Goal: Use online tool/utility: Utilize a website feature to perform a specific function

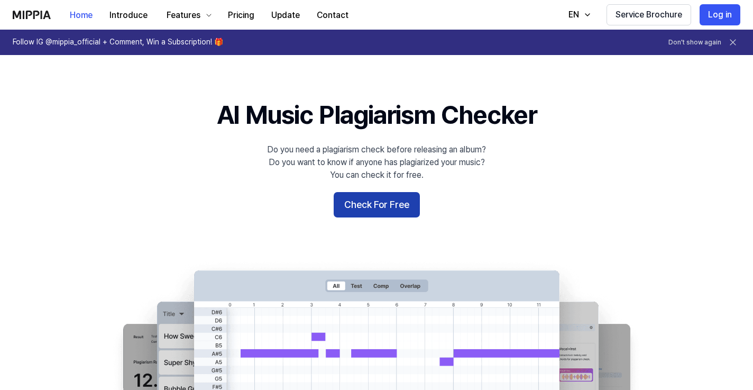
click at [388, 205] on button "Check For Free" at bounding box center [377, 204] width 86 height 25
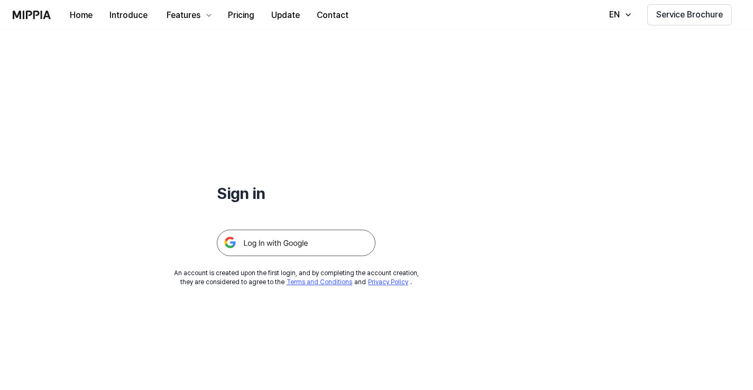
click at [301, 246] on img at bounding box center [296, 243] width 159 height 26
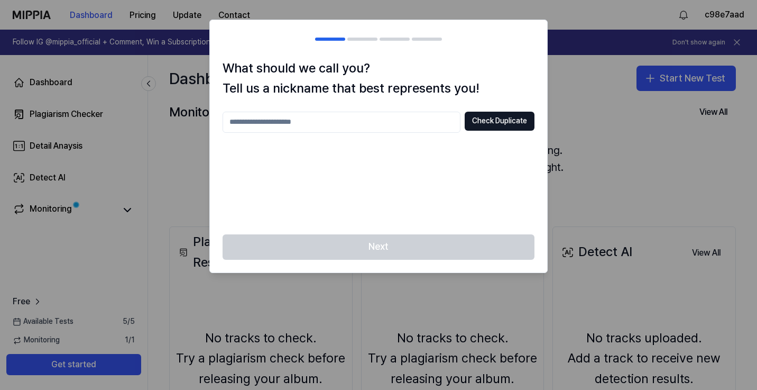
click at [408, 122] on input "text" at bounding box center [342, 122] width 238 height 21
type input "*"
type input "********"
click at [511, 123] on button "Check Duplicate" at bounding box center [500, 121] width 70 height 19
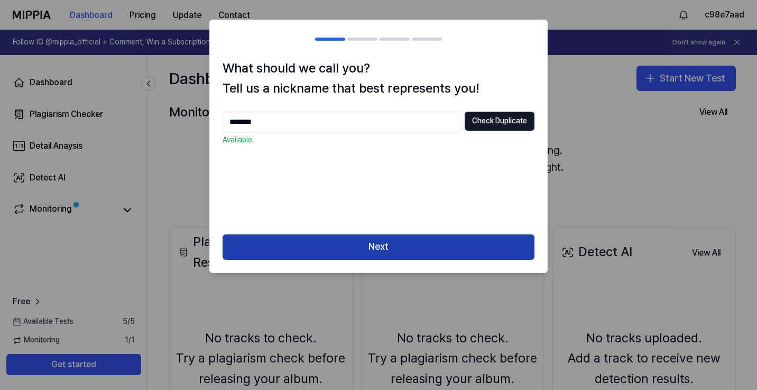
click at [397, 252] on button "Next" at bounding box center [379, 246] width 312 height 25
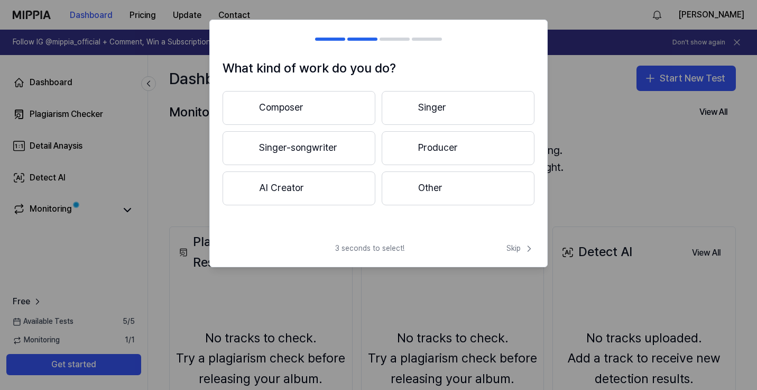
click at [323, 41] on h2 at bounding box center [378, 39] width 337 height 38
click at [337, 109] on button "Composer" at bounding box center [299, 108] width 153 height 34
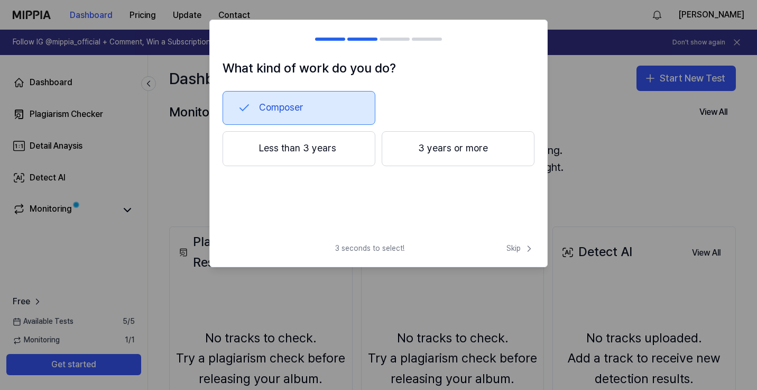
click at [427, 147] on button "3 years or more" at bounding box center [458, 148] width 153 height 35
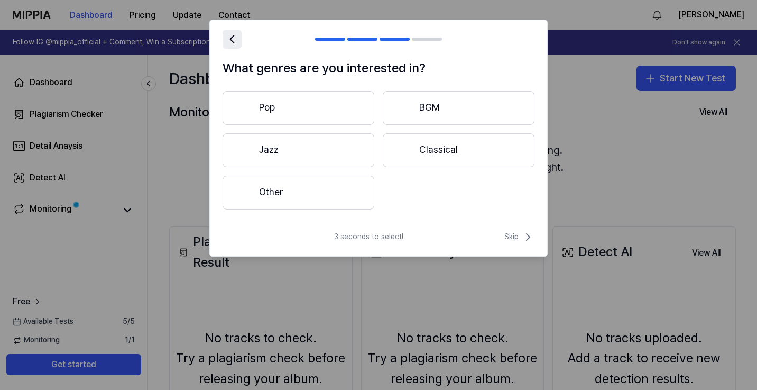
click at [228, 44] on icon at bounding box center [232, 39] width 15 height 15
click at [228, 44] on div at bounding box center [229, 39] width 13 height 13
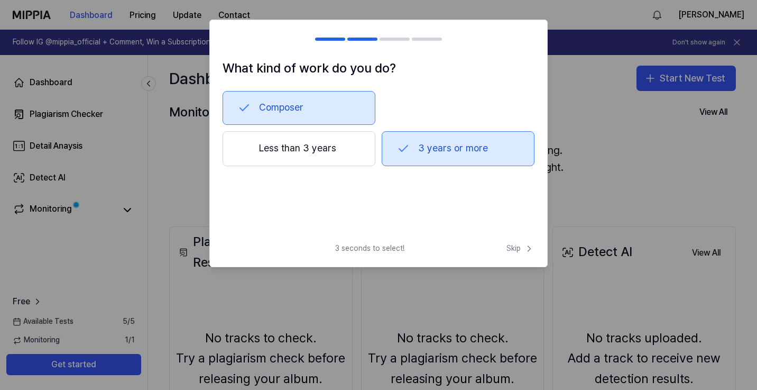
click at [378, 246] on span "3 seconds to select!" at bounding box center [369, 248] width 69 height 11
click at [515, 248] on span "Skip" at bounding box center [521, 248] width 28 height 11
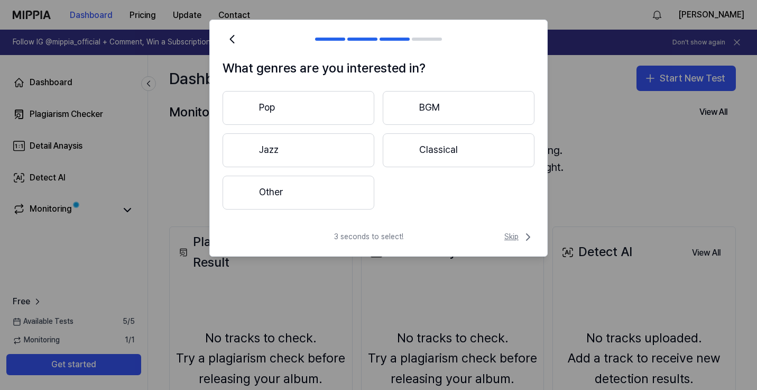
click at [511, 239] on span "Skip" at bounding box center [520, 237] width 30 height 13
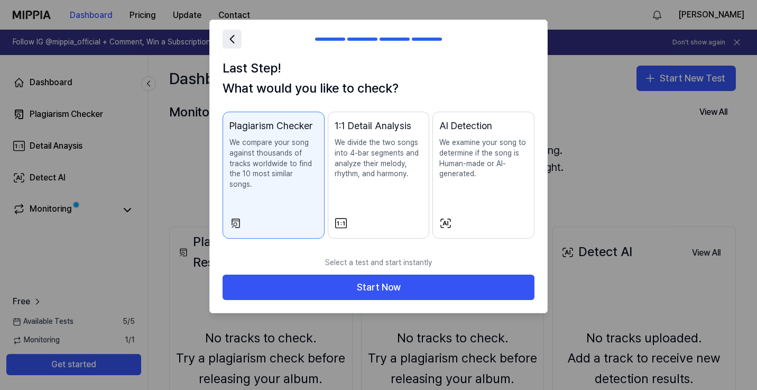
click at [230, 38] on icon at bounding box center [232, 39] width 15 height 15
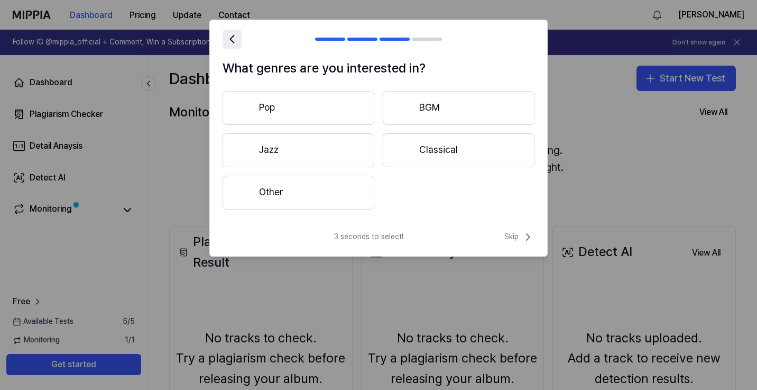
click at [230, 38] on icon at bounding box center [232, 39] width 15 height 15
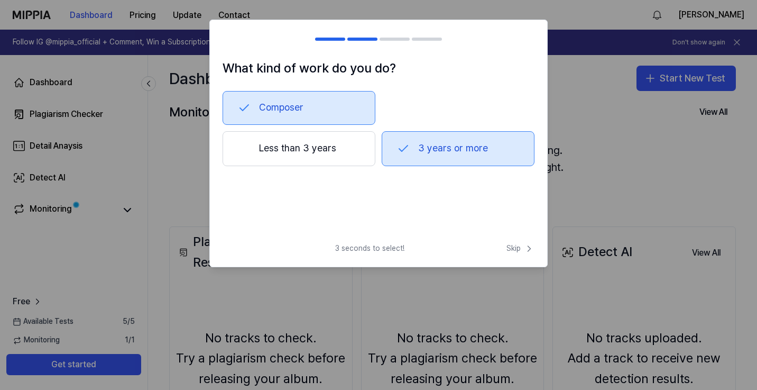
click at [230, 38] on div at bounding box center [229, 39] width 13 height 13
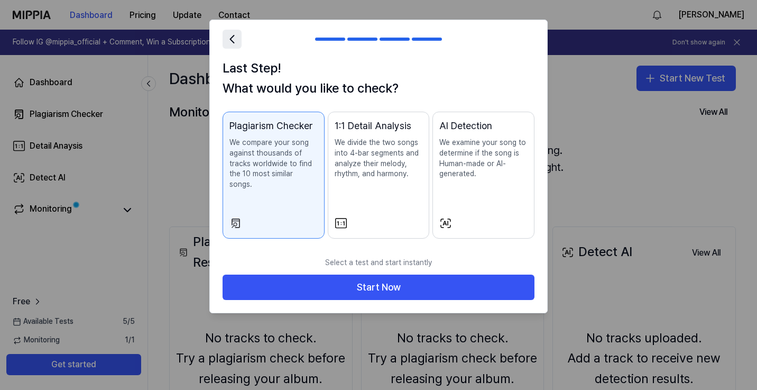
click at [237, 36] on icon at bounding box center [232, 39] width 15 height 15
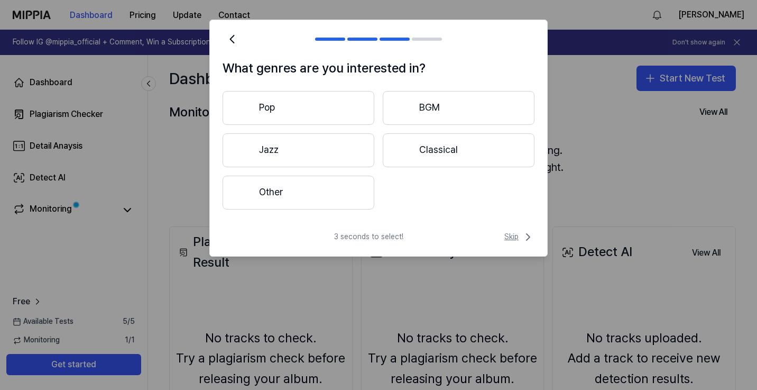
click at [517, 240] on span "Skip" at bounding box center [520, 237] width 30 height 13
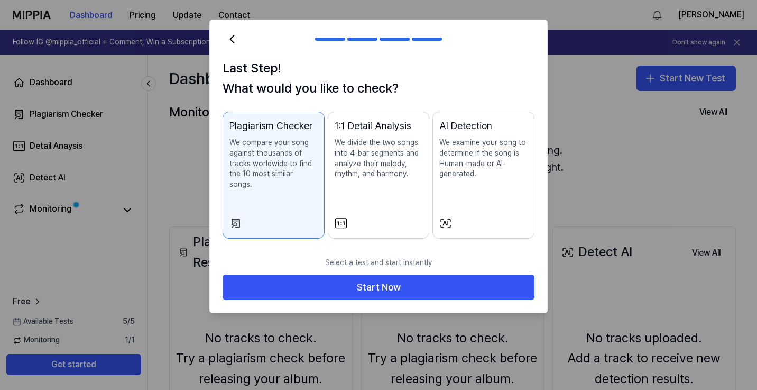
click at [500, 190] on div "AI Detection We examine your song to determine if the song is Human-made or AI-…" at bounding box center [484, 159] width 88 height 82
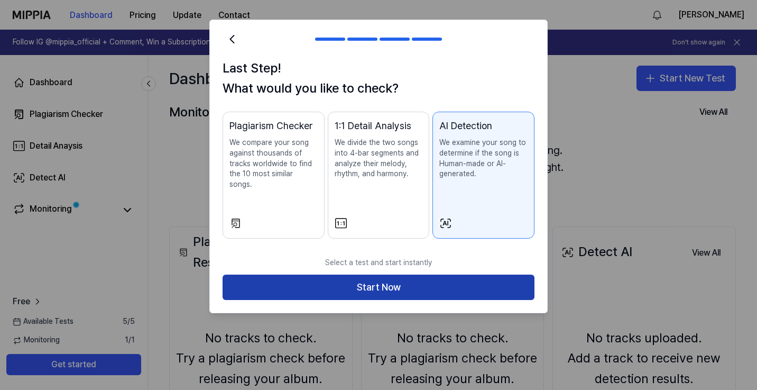
click at [414, 282] on button "Start Now" at bounding box center [379, 286] width 312 height 25
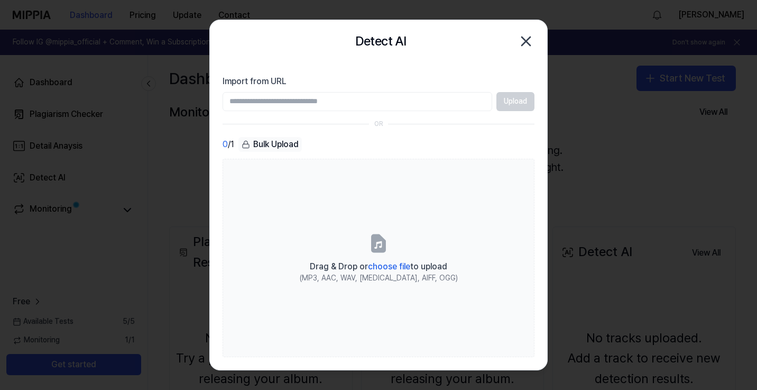
click at [381, 100] on input "Import from URL" at bounding box center [358, 101] width 270 height 19
click at [358, 103] on input "Import from URL" at bounding box center [358, 101] width 270 height 19
click at [385, 106] on input "Import from URL" at bounding box center [358, 101] width 270 height 19
click at [395, 107] on input "Import from URL" at bounding box center [358, 101] width 270 height 19
paste input "**********"
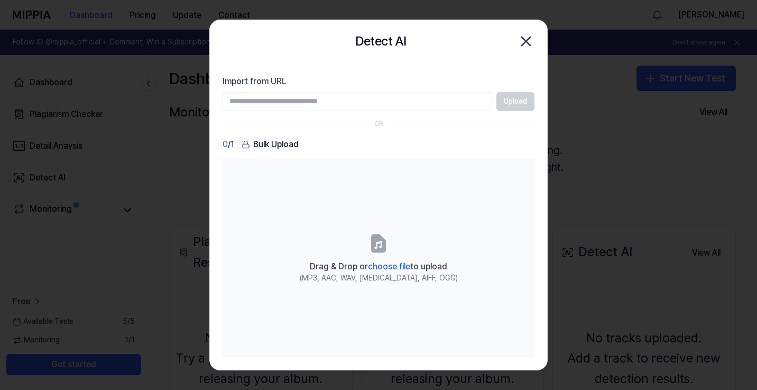
type input "**********"
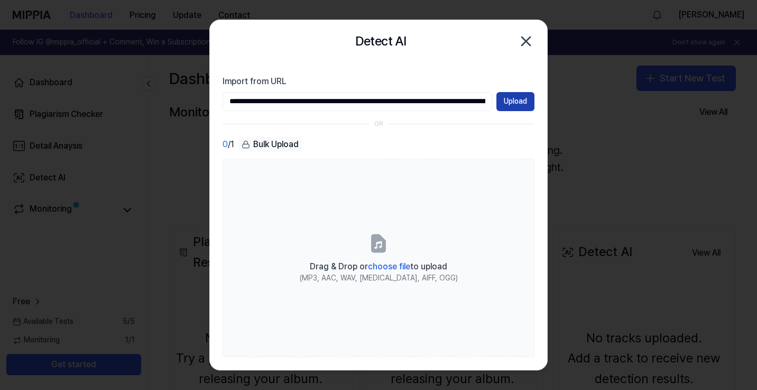
click at [516, 103] on button "Upload" at bounding box center [516, 101] width 38 height 19
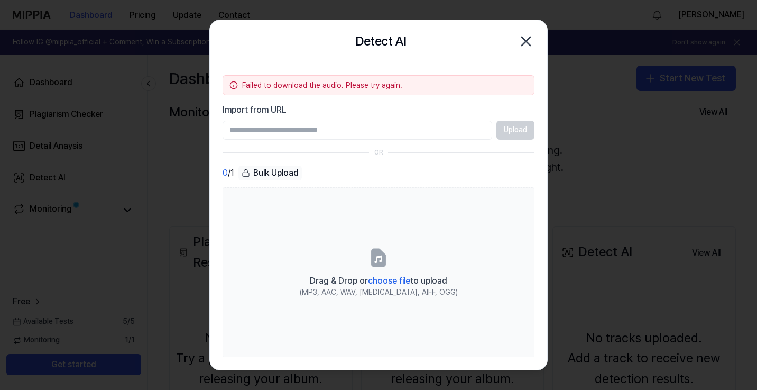
click at [440, 131] on input "Import from URL" at bounding box center [358, 130] width 270 height 19
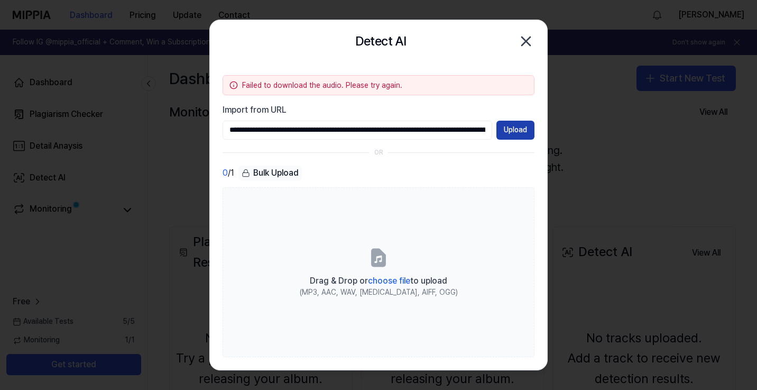
type input "**********"
click at [523, 133] on button "Upload" at bounding box center [516, 130] width 38 height 19
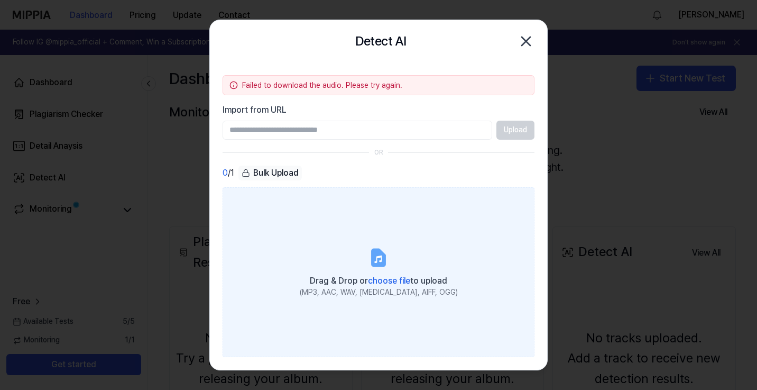
click at [394, 280] on span "choose file" at bounding box center [389, 281] width 42 height 10
click at [0, 0] on input "Drag & Drop or choose file to upload (MP3, AAC, WAV, [MEDICAL_DATA], AIFF, OGG)" at bounding box center [0, 0] width 0 height 0
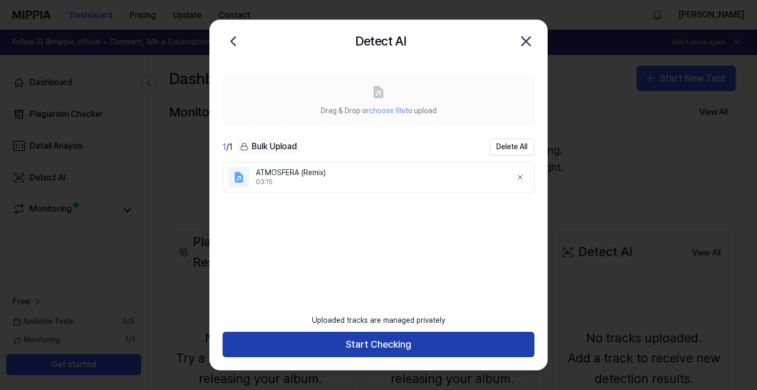
click at [502, 340] on button "Start Checking" at bounding box center [379, 344] width 312 height 25
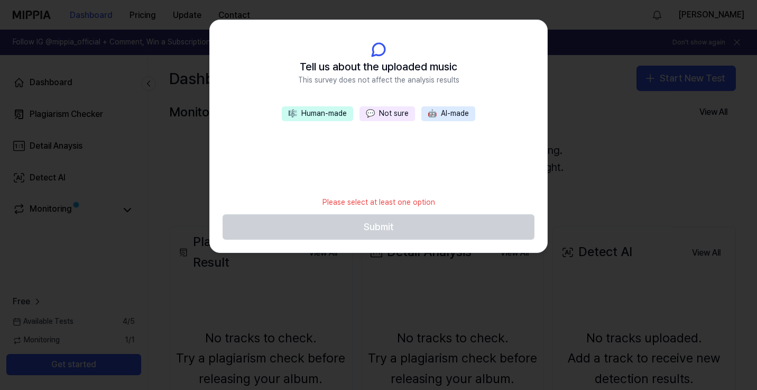
click at [340, 118] on button "🎼 Human-made" at bounding box center [317, 113] width 71 height 15
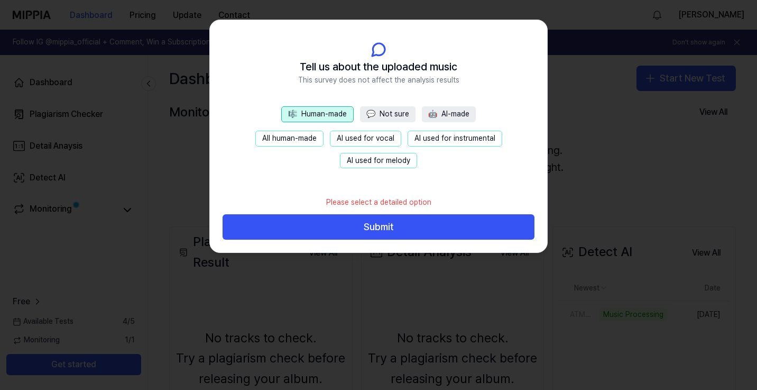
click at [343, 137] on button "AI used for vocal" at bounding box center [365, 139] width 71 height 16
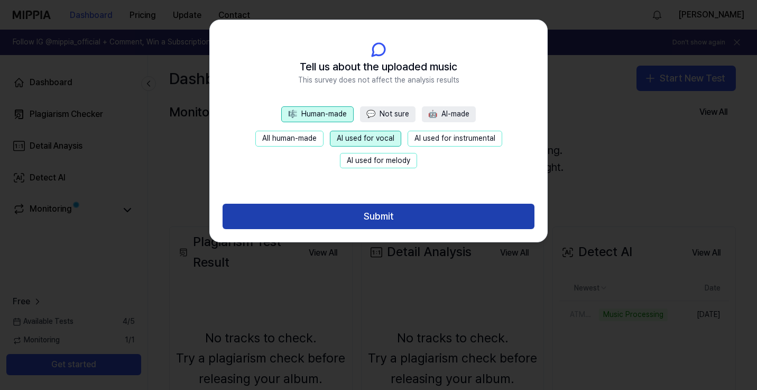
click at [356, 213] on button "Submit" at bounding box center [379, 216] width 312 height 25
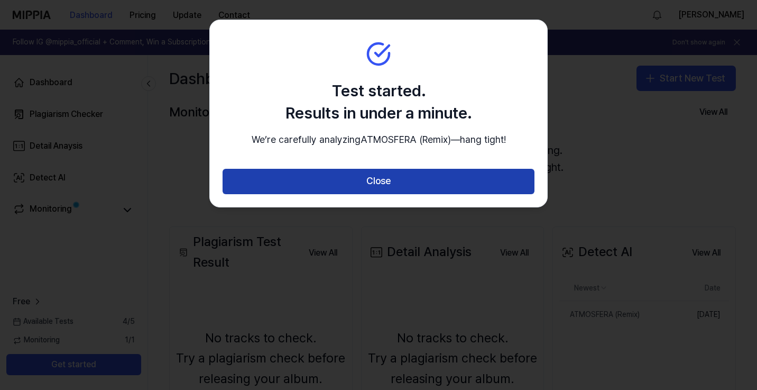
click at [363, 194] on button "Close" at bounding box center [379, 181] width 312 height 25
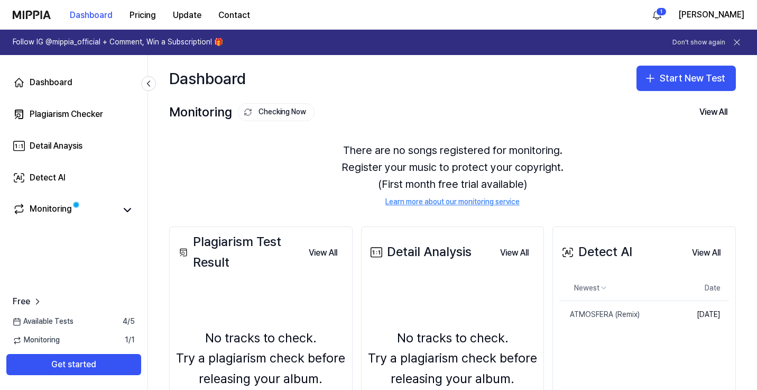
scroll to position [17, 0]
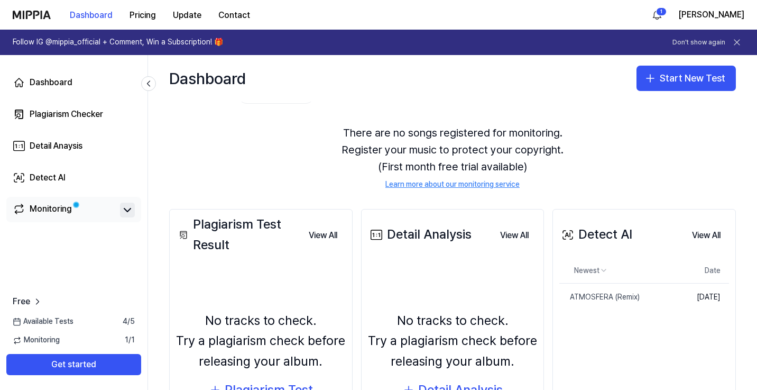
click at [128, 210] on icon at bounding box center [127, 210] width 13 height 13
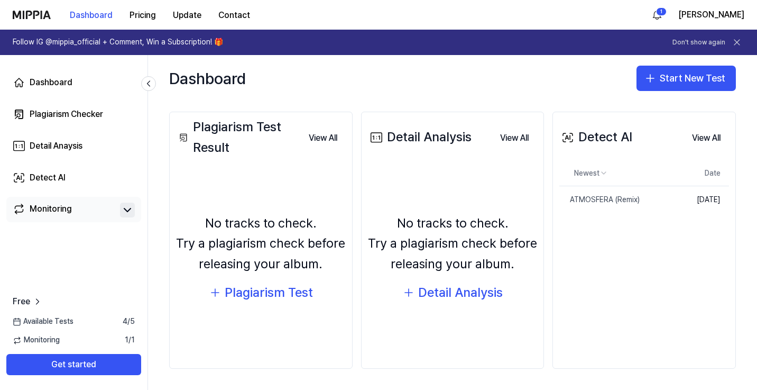
scroll to position [115, 0]
click at [737, 42] on icon at bounding box center [737, 42] width 11 height 11
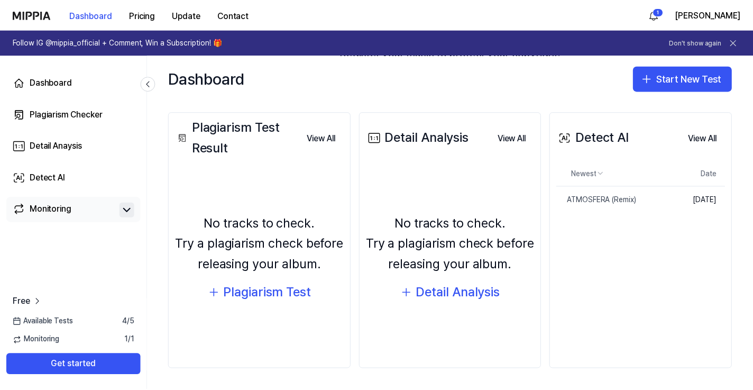
scroll to position [89, 0]
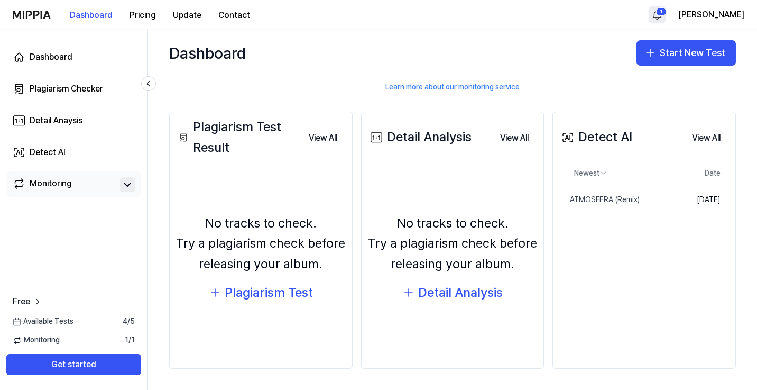
click at [689, 17] on html "Dashboard Pricing Update Contact 1 Gar Moni Dashboard Plagiarism Checker Detail…" at bounding box center [378, 195] width 757 height 390
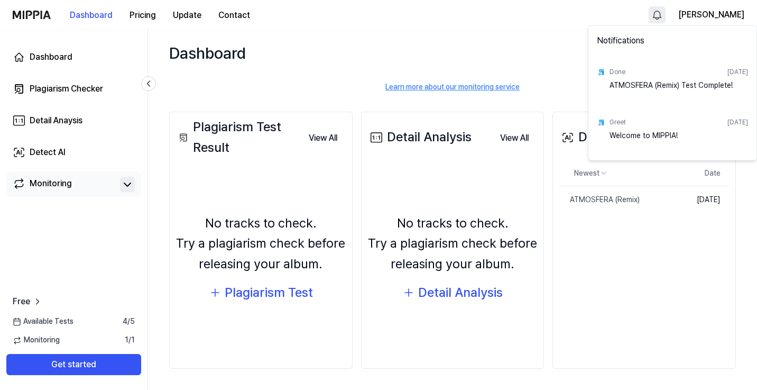
click at [677, 85] on div "ATMOSFERA (Remix) Test Complete!" at bounding box center [679, 90] width 139 height 21
click at [648, 213] on html "Dashboard Pricing Update Contact Gar Moni Dashboard Plagiarism Checker Detail A…" at bounding box center [378, 195] width 757 height 390
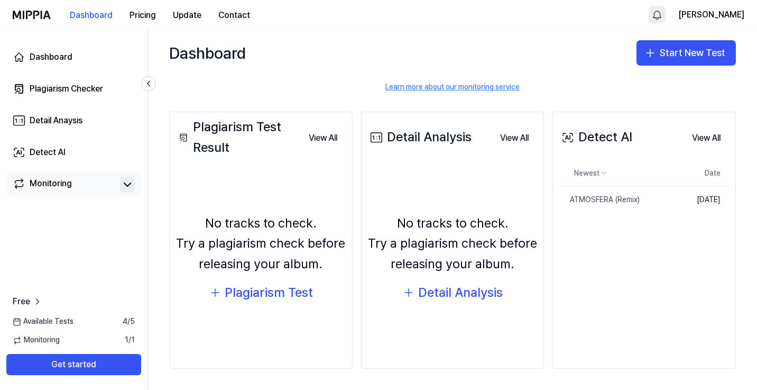
click at [599, 135] on div "Detect AI" at bounding box center [596, 137] width 73 height 20
click at [699, 135] on button "View All" at bounding box center [706, 137] width 45 height 21
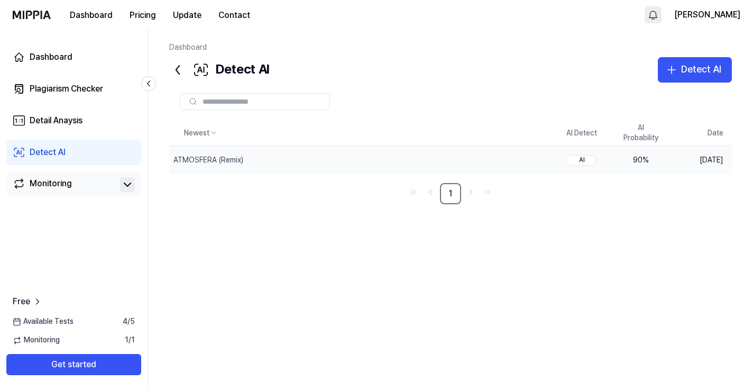
drag, startPoint x: 654, startPoint y: 160, endPoint x: 631, endPoint y: 160, distance: 23.3
click at [631, 160] on div "90 %" at bounding box center [641, 160] width 42 height 11
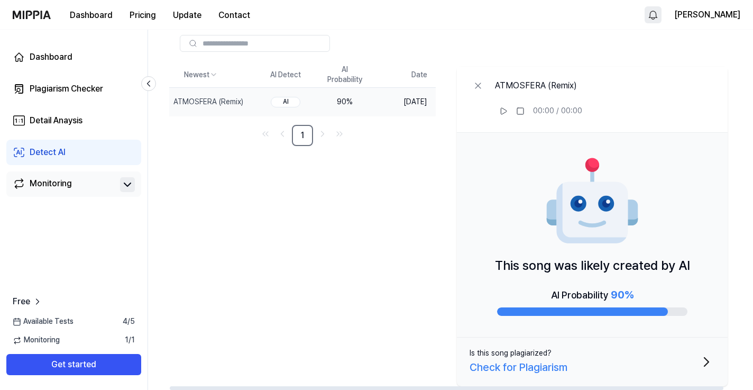
scroll to position [58, 0]
click at [557, 369] on div "Check for Plagiarism" at bounding box center [519, 367] width 98 height 17
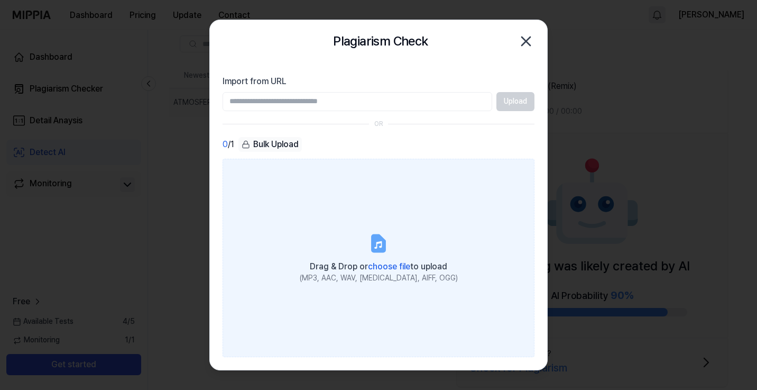
click at [378, 244] on icon at bounding box center [378, 243] width 21 height 21
click at [0, 0] on input "Drag & Drop or choose file to upload (MP3, AAC, WAV, [MEDICAL_DATA], AIFF, OGG)" at bounding box center [0, 0] width 0 height 0
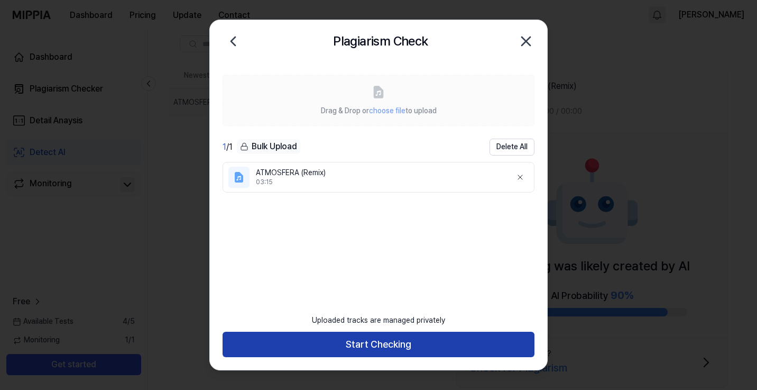
click at [446, 346] on button "Start Checking" at bounding box center [379, 344] width 312 height 25
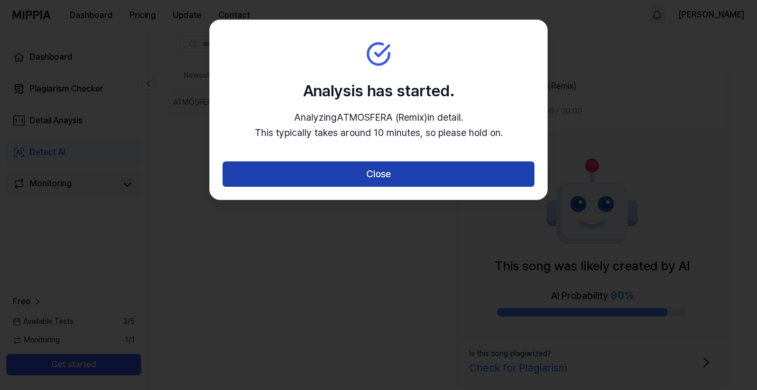
click at [400, 177] on button "Close" at bounding box center [379, 173] width 312 height 25
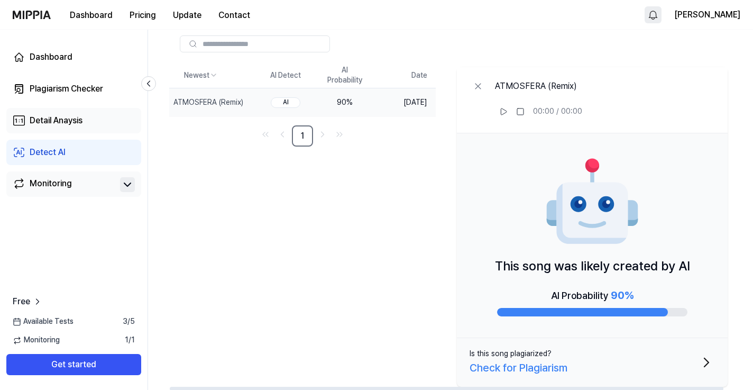
click at [96, 115] on link "Detail Anaysis" at bounding box center [73, 120] width 135 height 25
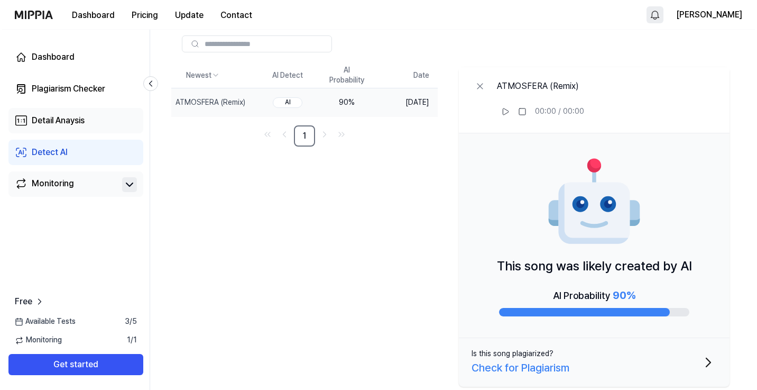
scroll to position [0, 0]
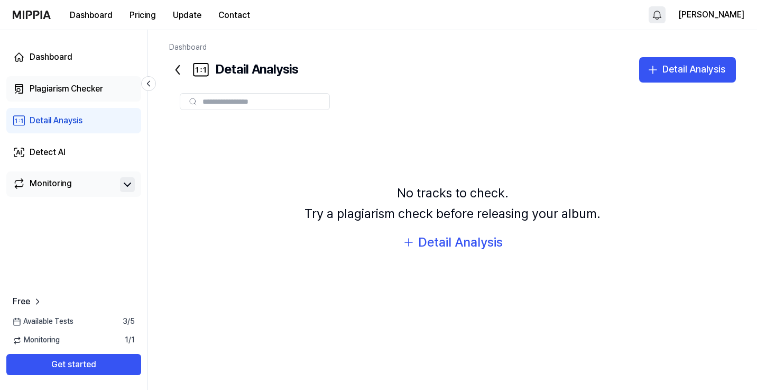
click at [86, 97] on link "Plagiarism Checker" at bounding box center [73, 88] width 135 height 25
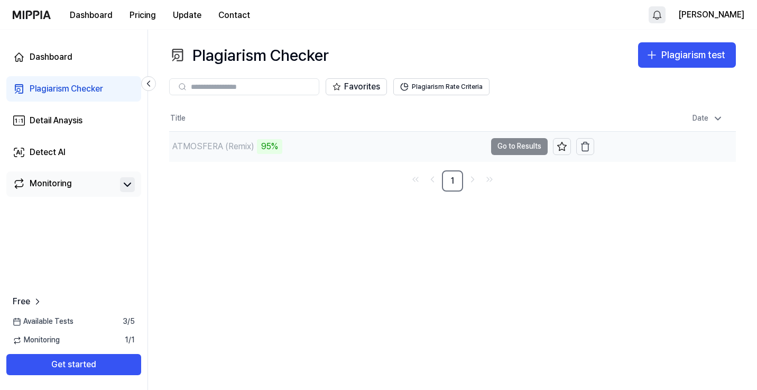
click at [509, 144] on td "ATMOSFERA (Remix) 95% Go to Results" at bounding box center [381, 147] width 425 height 30
click at [273, 146] on div "95%" at bounding box center [269, 146] width 25 height 15
click at [225, 148] on div "ATMOSFERA (Remix)" at bounding box center [213, 146] width 82 height 13
click at [500, 146] on td "ATMOSFERA (Remix) 96% Go to Results" at bounding box center [381, 147] width 425 height 30
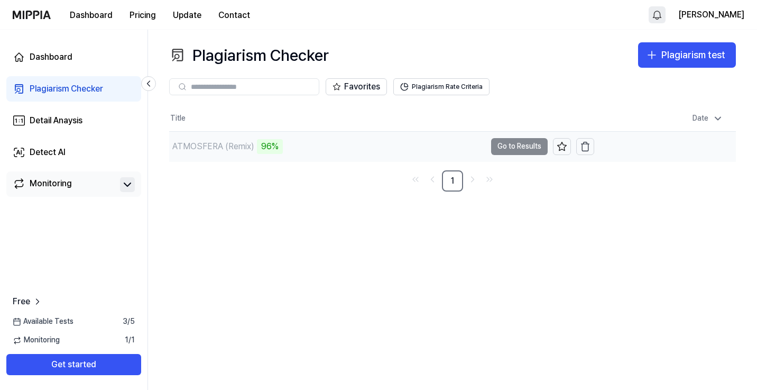
click at [522, 151] on td "ATMOSFERA (Remix) 96% Go to Results" at bounding box center [381, 147] width 425 height 30
click at [515, 144] on td "ATMOSFERA (Remix) 96% Go to Results" at bounding box center [381, 147] width 425 height 30
click at [71, 87] on div "Plagiarism Checker" at bounding box center [67, 89] width 74 height 13
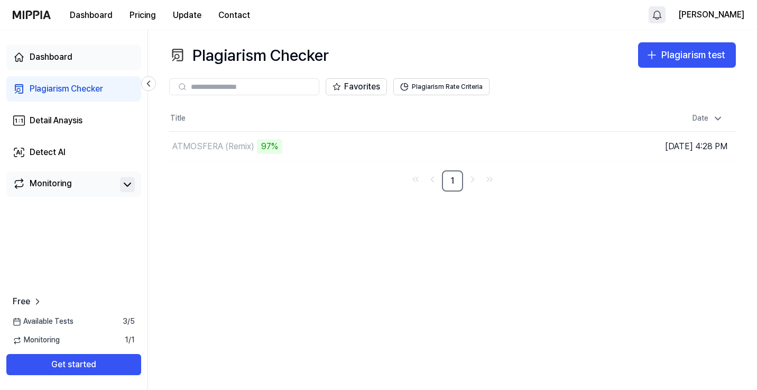
click at [71, 61] on div "Dashboard" at bounding box center [51, 57] width 43 height 13
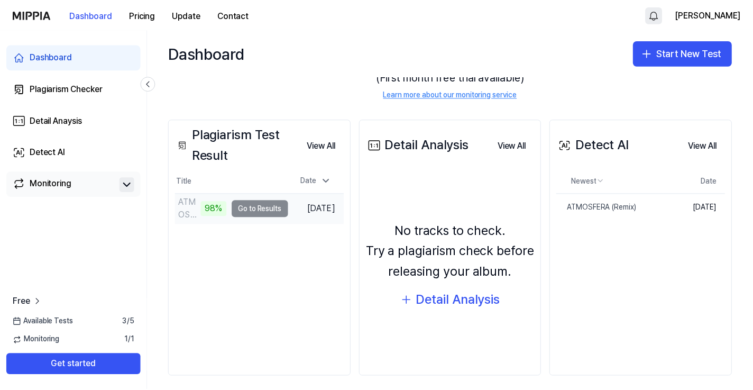
scroll to position [87, 0]
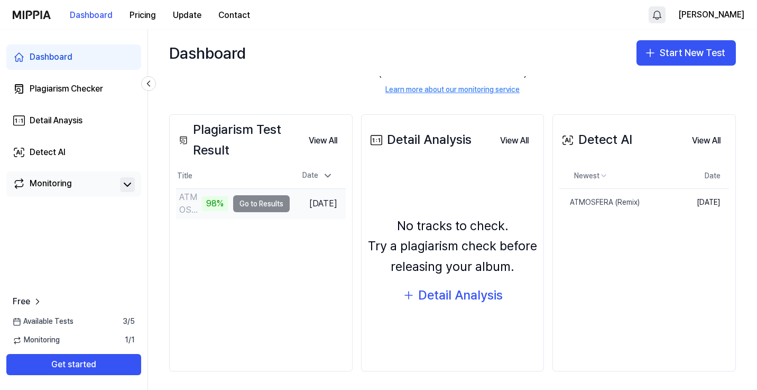
click at [266, 200] on td "ATMOSFERA (Remix) 98% Go to Results" at bounding box center [233, 204] width 114 height 30
click at [251, 204] on td "ATMOSFERA (Remix) 98% Go to Results" at bounding box center [233, 204] width 114 height 30
click at [242, 204] on td "ATMOSFERA (Remix) 98% Go to Results" at bounding box center [233, 204] width 114 height 30
click at [325, 139] on button "View All" at bounding box center [322, 140] width 45 height 21
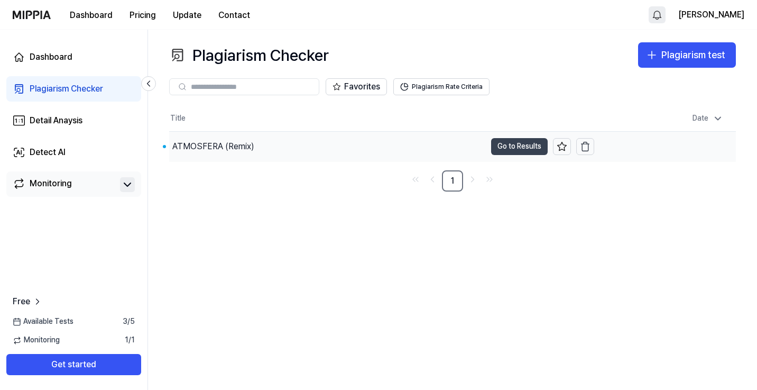
click at [514, 147] on button "Go to Results" at bounding box center [519, 146] width 57 height 17
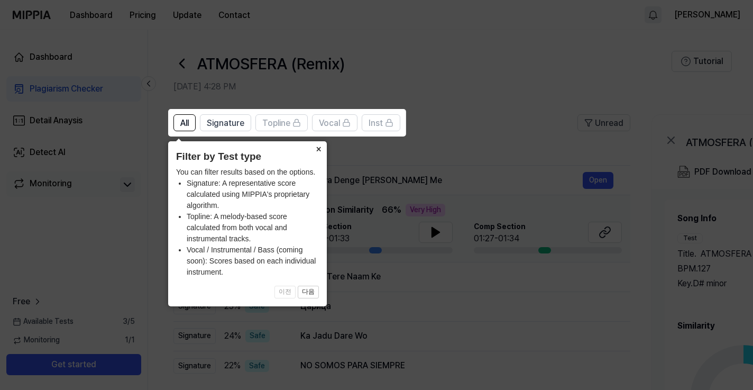
click at [315, 151] on button "×" at bounding box center [318, 148] width 17 height 15
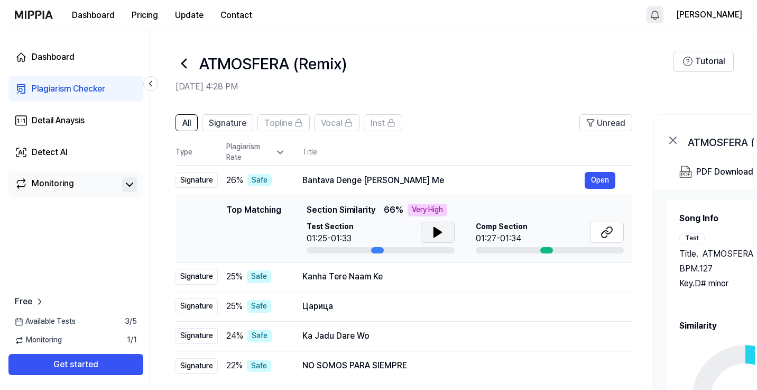
scroll to position [0, 0]
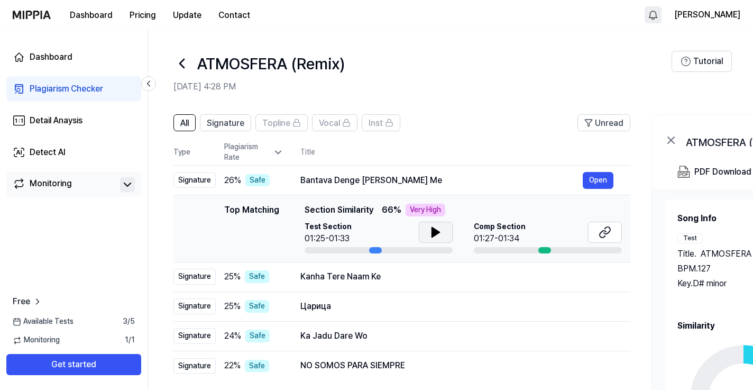
click at [432, 234] on icon at bounding box center [435, 232] width 7 height 10
click at [593, 178] on button "Open" at bounding box center [598, 180] width 31 height 17
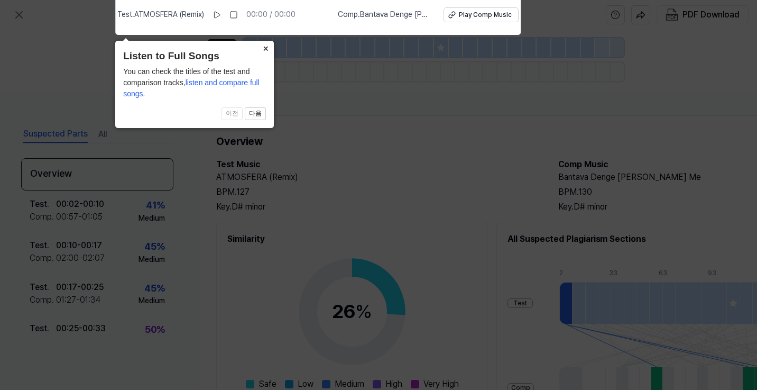
click at [265, 47] on button "×" at bounding box center [265, 48] width 17 height 15
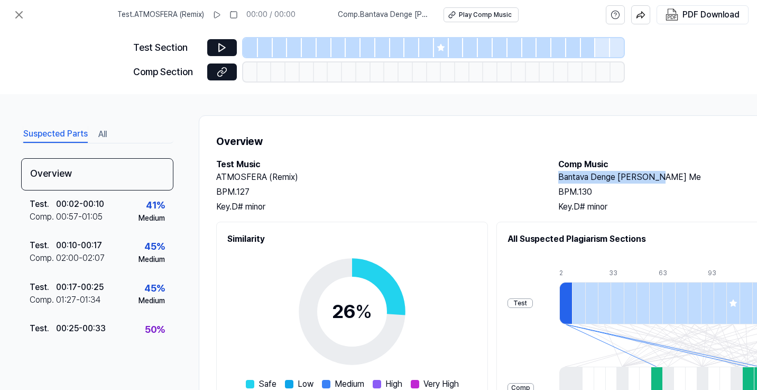
drag, startPoint x: 667, startPoint y: 175, endPoint x: 560, endPoint y: 180, distance: 107.5
click at [560, 180] on h2 "Bantava Denge [PERSON_NAME] Me" at bounding box center [719, 177] width 321 height 13
copy h2 "Bantava Denge [PERSON_NAME] Me"
click at [25, 13] on button at bounding box center [18, 14] width 21 height 21
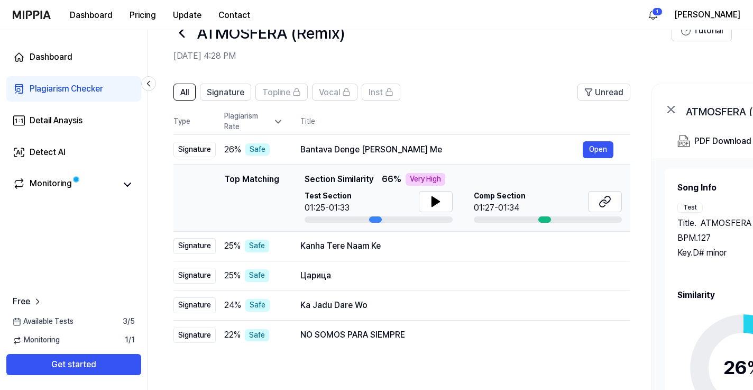
scroll to position [66, 0]
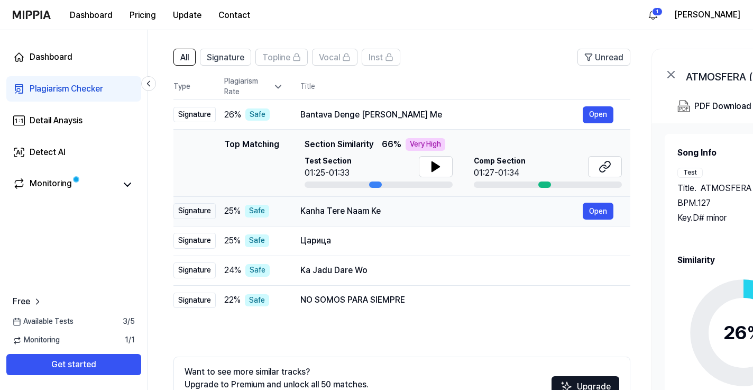
click at [346, 224] on td "Kanha Tere Naam Ke Open" at bounding box center [456, 211] width 347 height 30
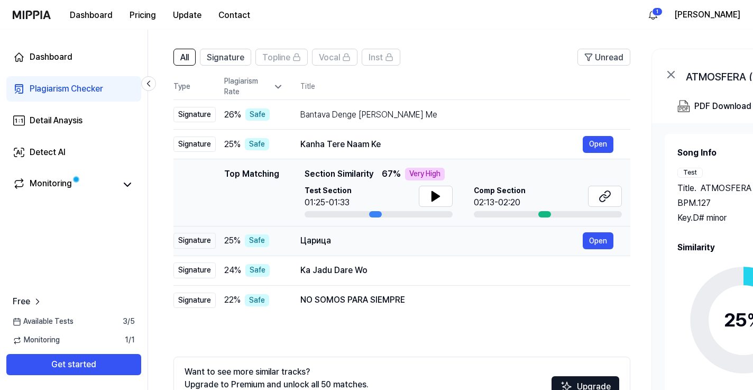
click at [391, 250] on td "Царица Open" at bounding box center [456, 241] width 347 height 30
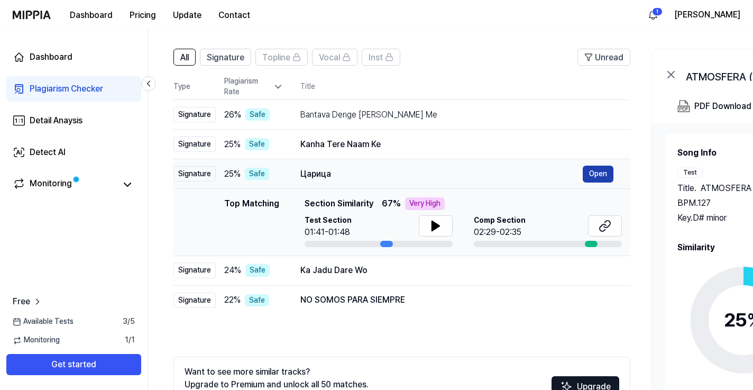
click at [594, 175] on button "Open" at bounding box center [598, 174] width 31 height 17
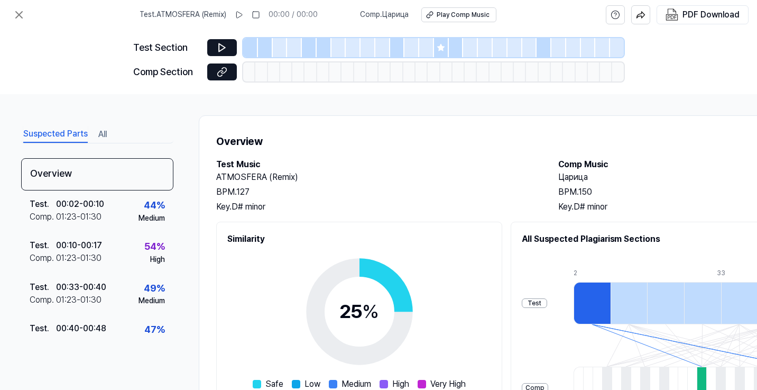
scroll to position [0, 0]
click at [435, 12] on button "Play Comp Music" at bounding box center [459, 14] width 75 height 15
click at [17, 15] on icon at bounding box center [19, 14] width 13 height 13
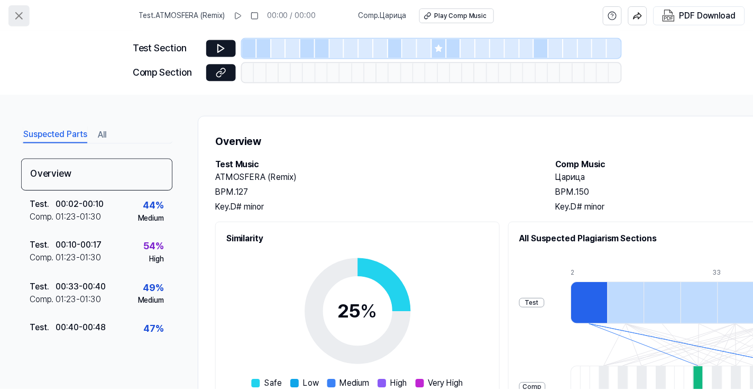
scroll to position [66, 0]
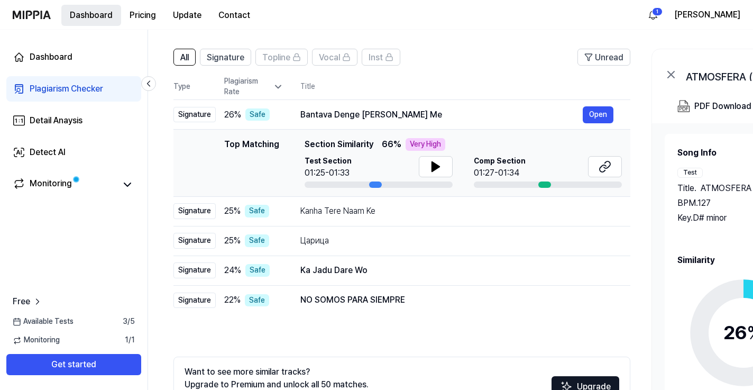
click at [85, 19] on button "Dashboard" at bounding box center [91, 15] width 60 height 21
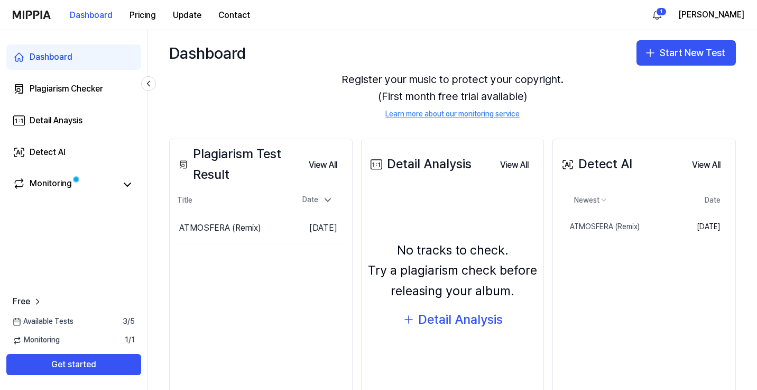
scroll to position [81, 0]
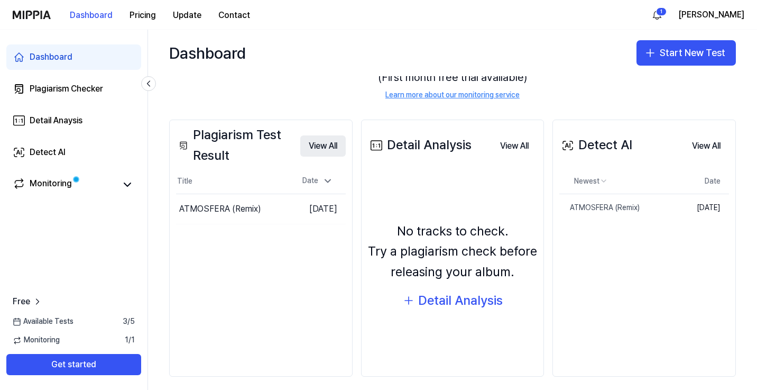
click at [318, 144] on button "View All" at bounding box center [322, 145] width 45 height 21
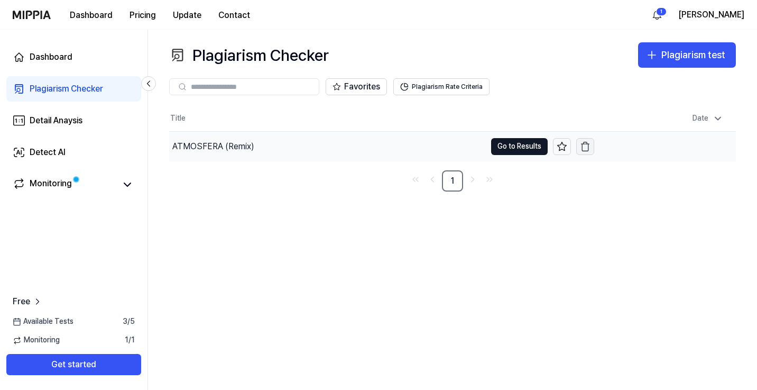
click at [586, 147] on icon "button" at bounding box center [585, 146] width 11 height 11
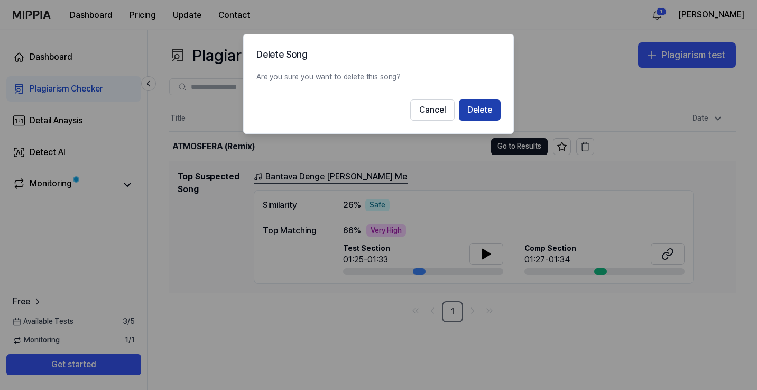
click at [494, 111] on button "Delete" at bounding box center [480, 109] width 42 height 21
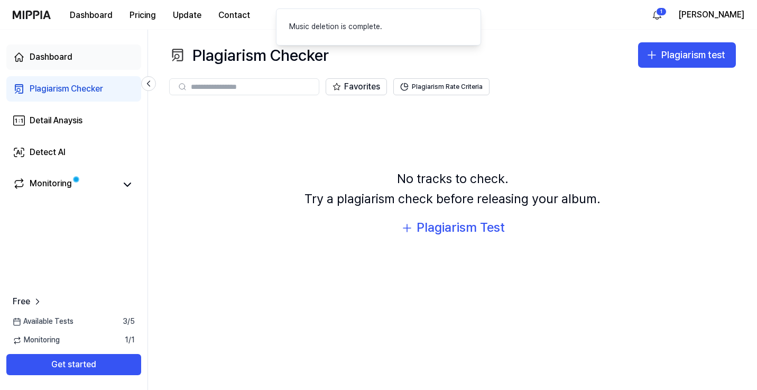
click at [57, 61] on div "Dashboard" at bounding box center [51, 57] width 43 height 13
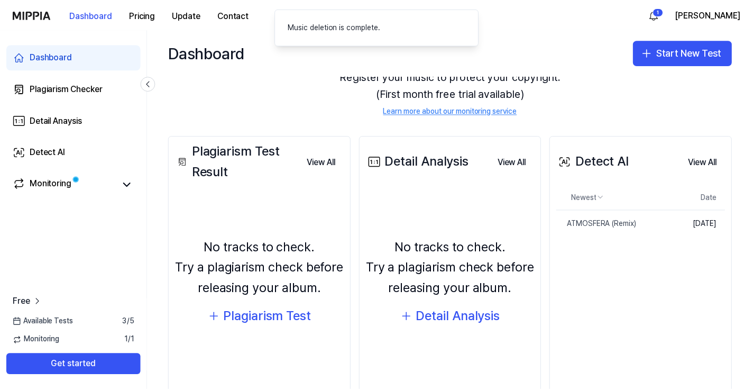
scroll to position [66, 0]
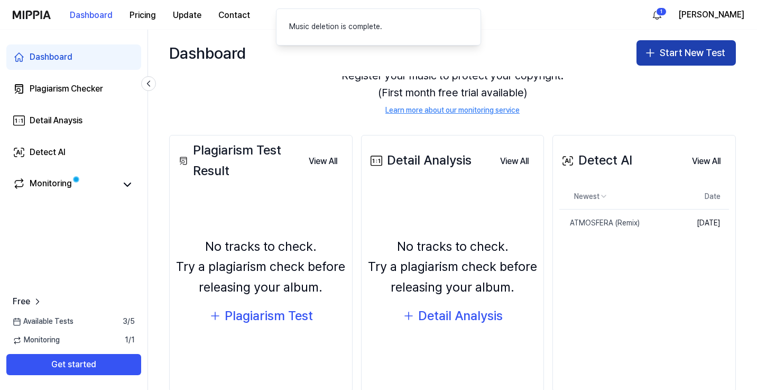
click at [669, 52] on button "Start New Test" at bounding box center [686, 52] width 99 height 25
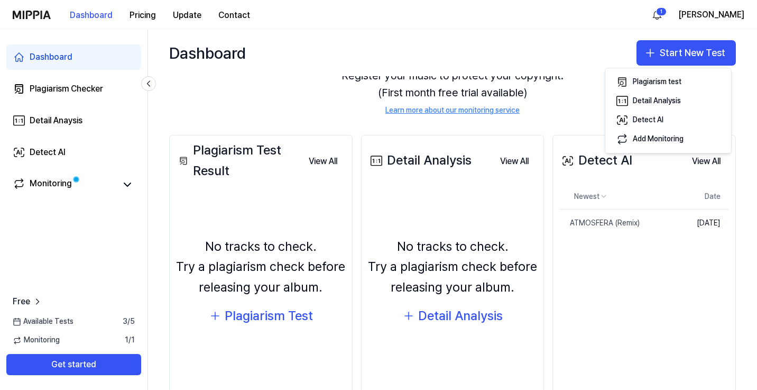
click at [574, 52] on div "Dashboard Start New Test" at bounding box center [452, 53] width 609 height 47
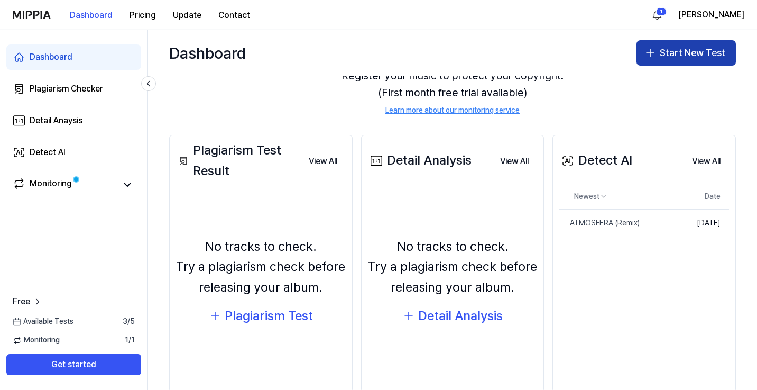
click at [637, 55] on button "Start New Test" at bounding box center [686, 52] width 99 height 25
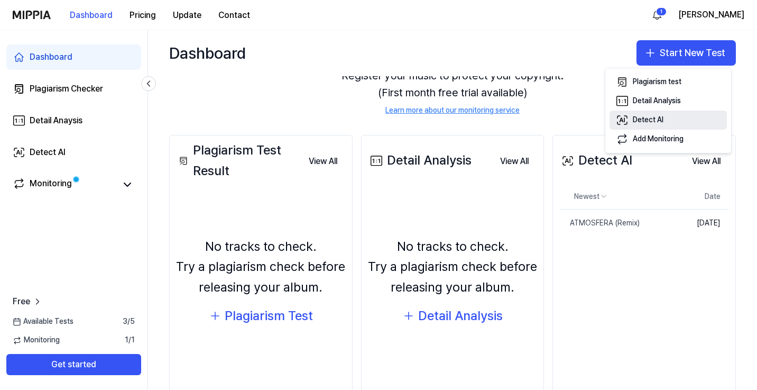
click at [640, 121] on div "Detect AI" at bounding box center [648, 120] width 31 height 11
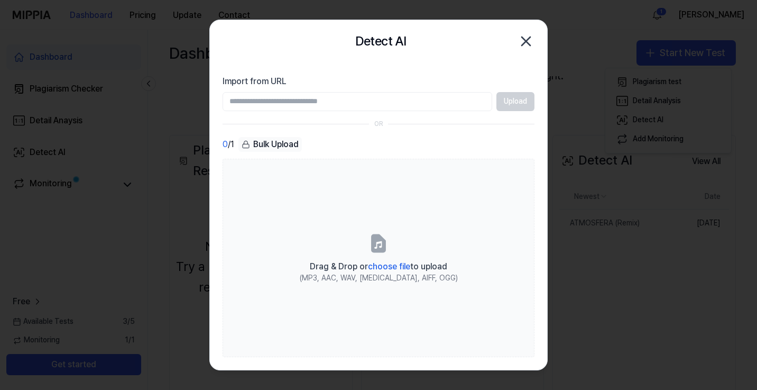
click at [391, 90] on div "Import from URL Upload" at bounding box center [379, 93] width 312 height 36
click at [391, 100] on input "Import from URL" at bounding box center [358, 101] width 270 height 19
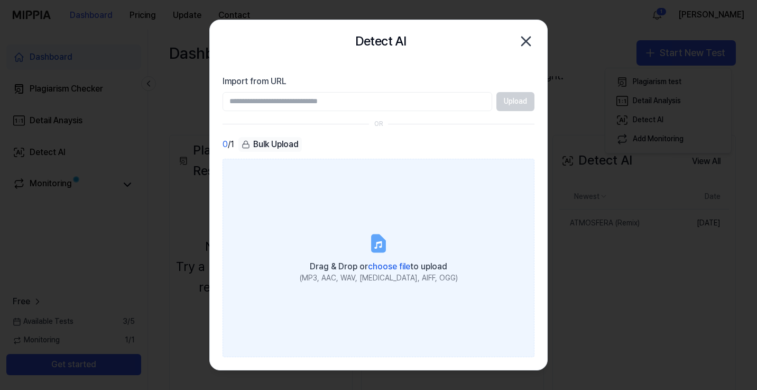
click at [374, 259] on div "Drag & Drop or choose file to upload" at bounding box center [379, 265] width 158 height 15
click at [0, 0] on input "Drag & Drop or choose file to upload (MP3, AAC, WAV, [MEDICAL_DATA], AIFF, OGG)" at bounding box center [0, 0] width 0 height 0
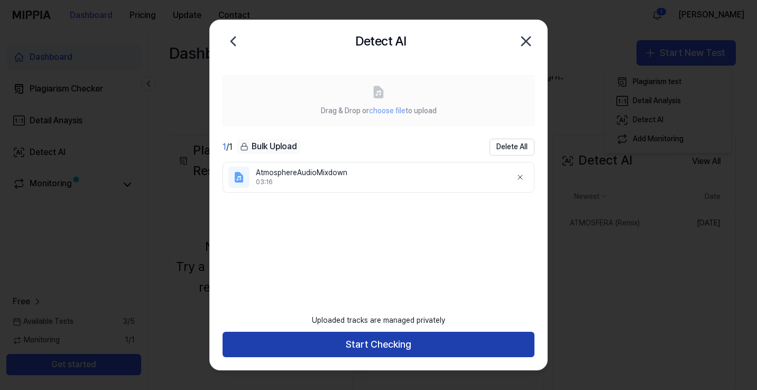
click at [405, 349] on button "Start Checking" at bounding box center [379, 344] width 312 height 25
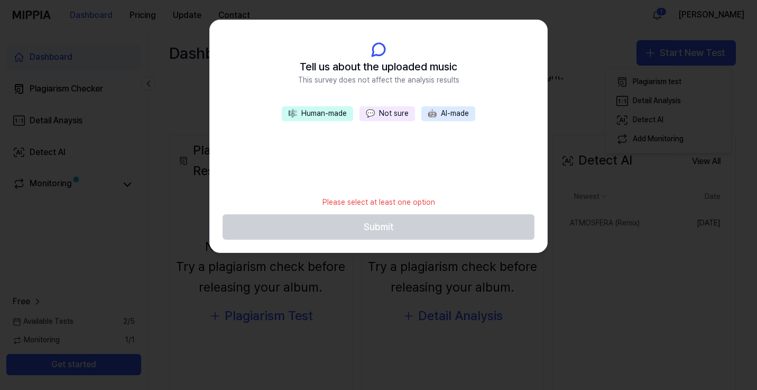
click at [342, 116] on button "🎼 Human-made" at bounding box center [317, 113] width 71 height 15
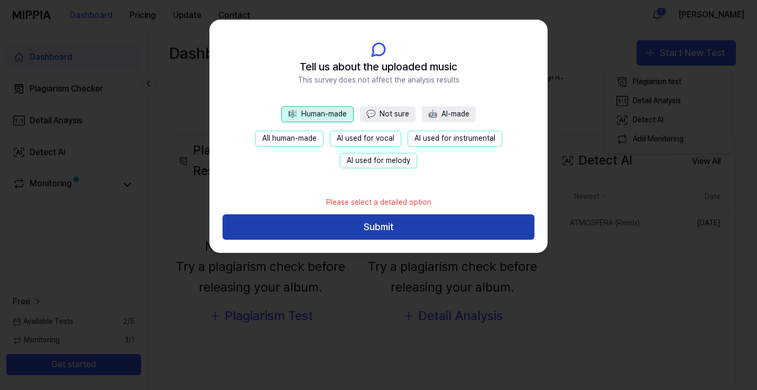
click at [398, 228] on button "Submit" at bounding box center [379, 226] width 312 height 25
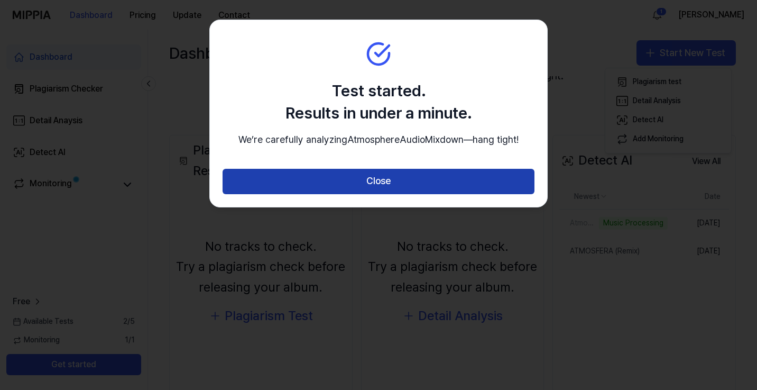
click at [397, 194] on button "Close" at bounding box center [379, 181] width 312 height 25
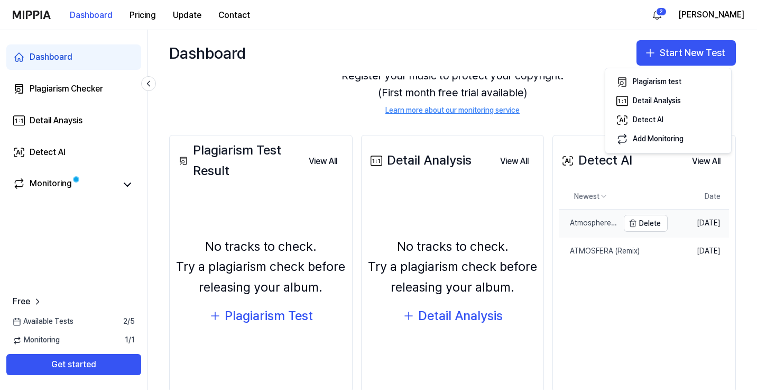
click at [594, 224] on div "AtmosphereAudioMixdown" at bounding box center [589, 223] width 59 height 11
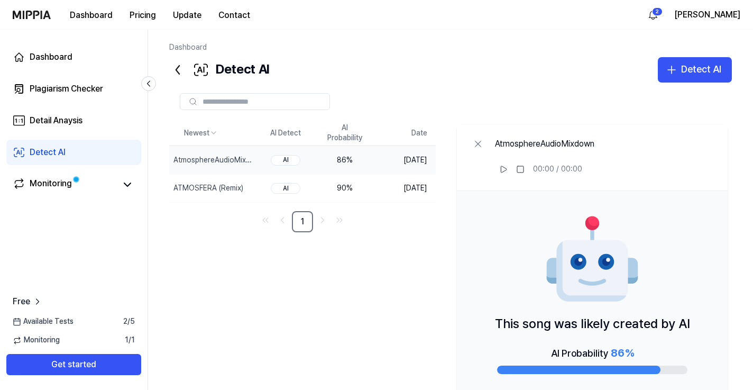
scroll to position [0, 8]
drag, startPoint x: 378, startPoint y: 162, endPoint x: 343, endPoint y: 162, distance: 34.4
click at [343, 162] on td "86 %" at bounding box center [344, 160] width 59 height 28
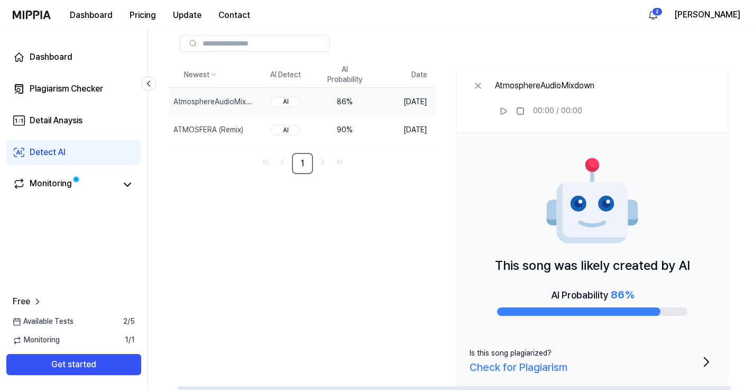
scroll to position [58, 0]
click at [480, 85] on icon at bounding box center [478, 86] width 11 height 11
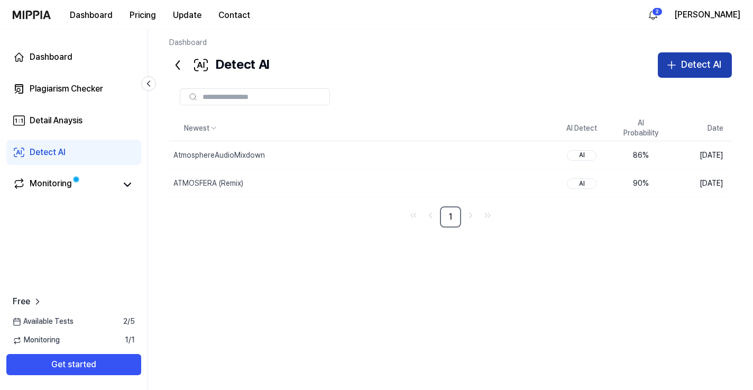
click at [683, 63] on div "Detect AI" at bounding box center [701, 64] width 40 height 15
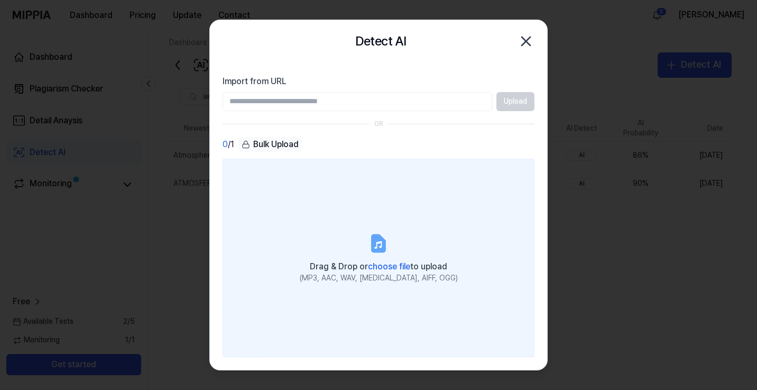
click at [375, 253] on icon at bounding box center [378, 243] width 21 height 21
click at [0, 0] on input "Drag & Drop or choose file to upload (MP3, AAC, WAV, [MEDICAL_DATA], AIFF, OGG)" at bounding box center [0, 0] width 0 height 0
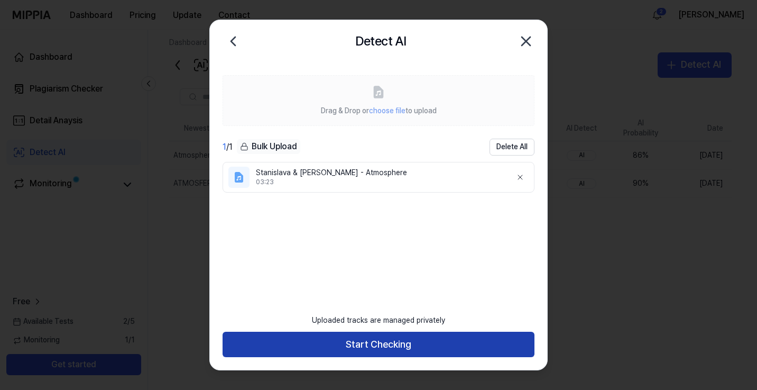
click at [403, 350] on button "Start Checking" at bounding box center [379, 344] width 312 height 25
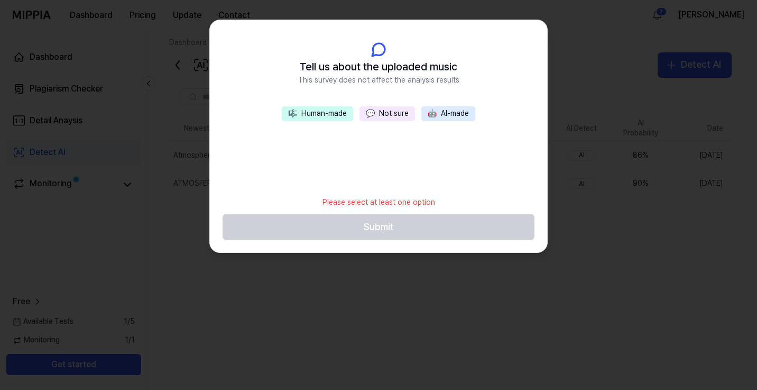
click at [326, 116] on button "🎼 Human-made" at bounding box center [317, 113] width 71 height 15
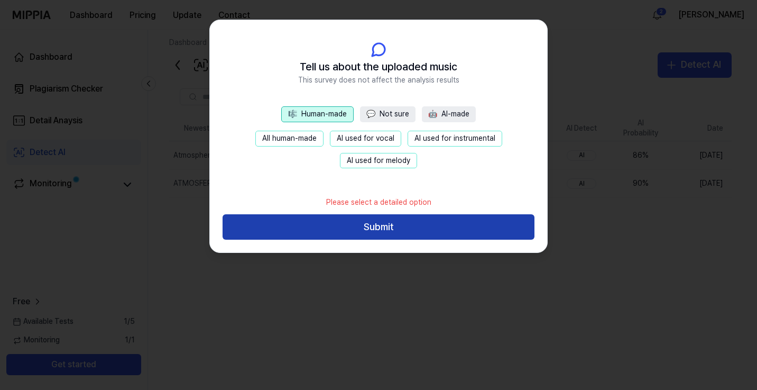
click at [404, 230] on button "Submit" at bounding box center [379, 226] width 312 height 25
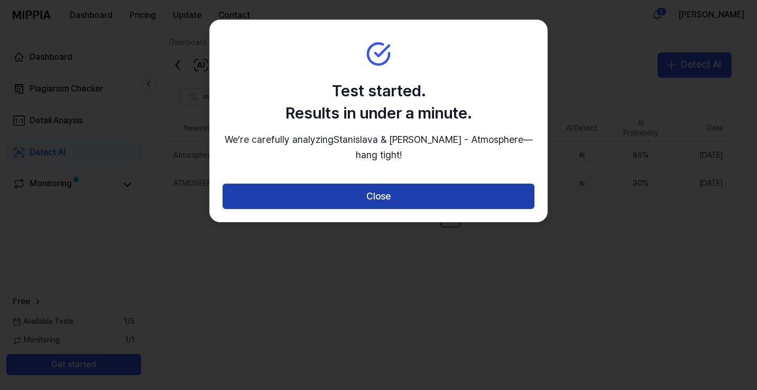
click at [389, 199] on button "Close" at bounding box center [379, 196] width 312 height 25
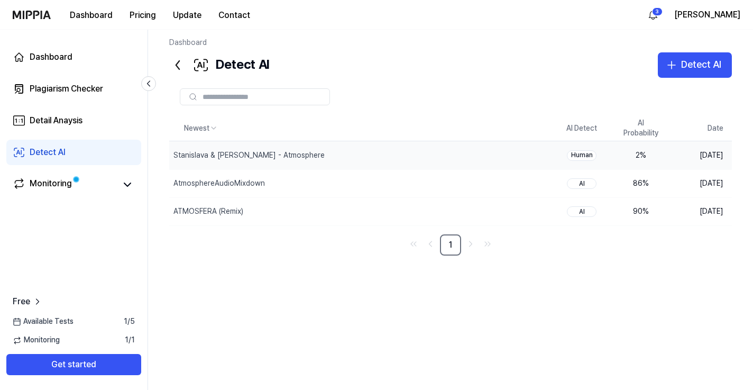
drag, startPoint x: 656, startPoint y: 156, endPoint x: 634, endPoint y: 155, distance: 22.7
click at [634, 155] on div "2 %" at bounding box center [641, 155] width 42 height 11
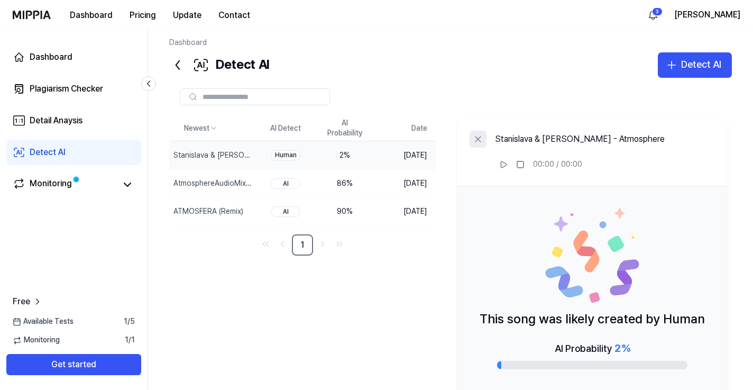
click at [483, 139] on icon at bounding box center [478, 139] width 11 height 11
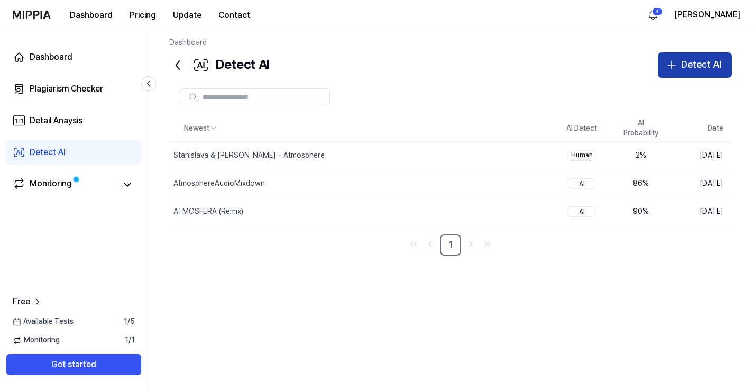
click at [679, 72] on button "Detect AI" at bounding box center [695, 64] width 74 height 25
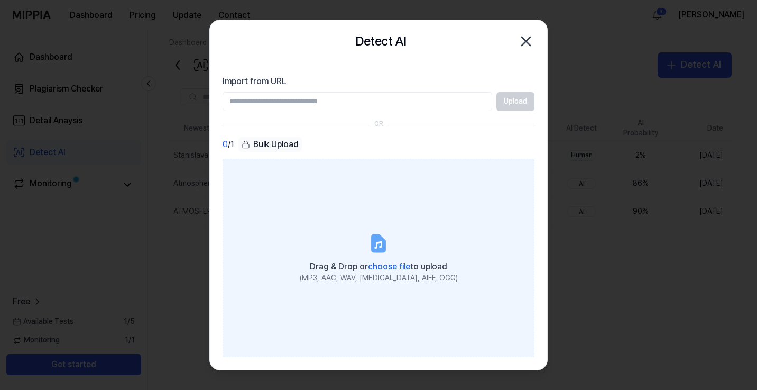
click at [379, 238] on icon at bounding box center [378, 243] width 13 height 16
click at [0, 0] on input "Drag & Drop or choose file to upload (MP3, AAC, WAV, [MEDICAL_DATA], AIFF, OGG)" at bounding box center [0, 0] width 0 height 0
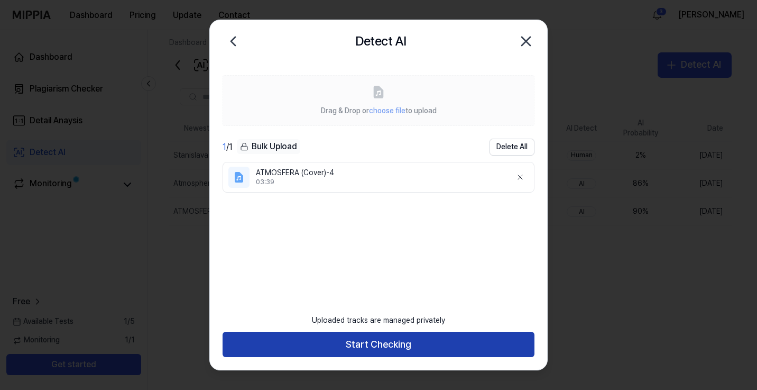
click at [525, 348] on button "Start Checking" at bounding box center [379, 344] width 312 height 25
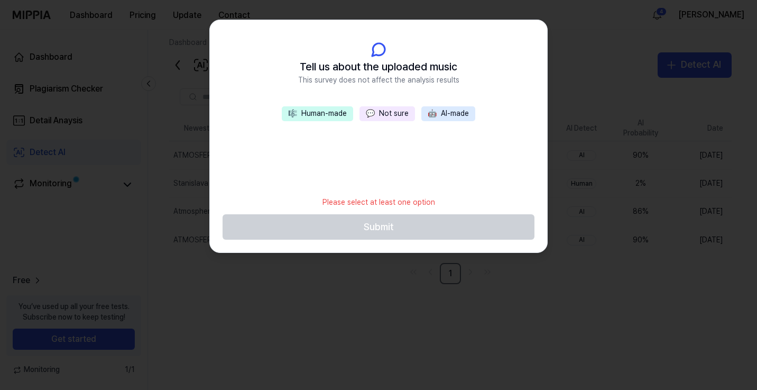
click at [339, 113] on button "🎼 Human-made" at bounding box center [317, 113] width 71 height 15
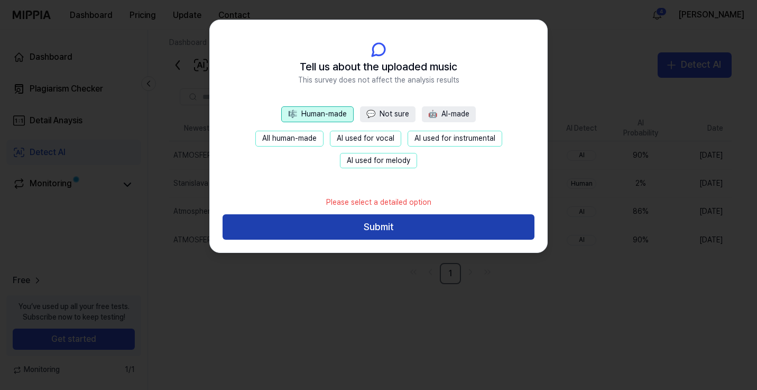
click at [386, 224] on button "Submit" at bounding box center [379, 226] width 312 height 25
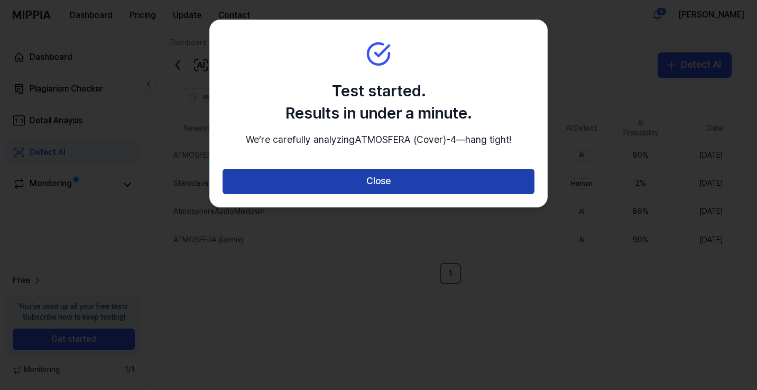
click at [388, 190] on button "Close" at bounding box center [379, 181] width 312 height 25
